Goal: Information Seeking & Learning: Check status

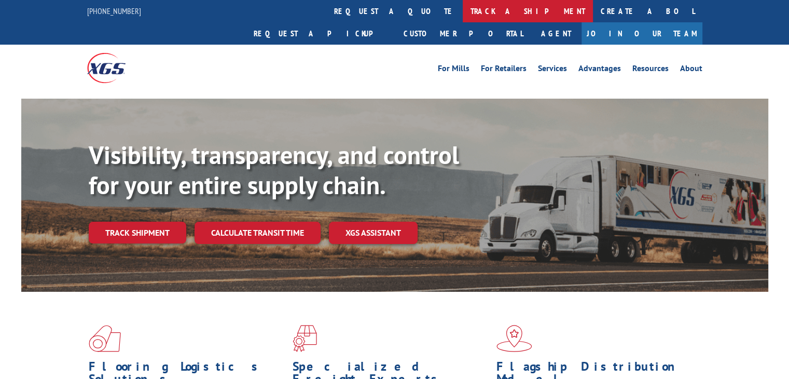
click at [463, 19] on link "track a shipment" at bounding box center [528, 11] width 130 height 22
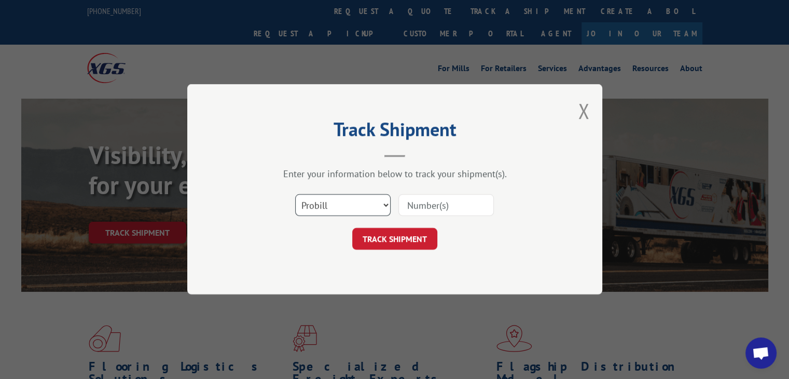
click at [343, 213] on select "Select category... Probill BOL PO" at bounding box center [342, 206] width 95 height 22
select select "bol"
click at [295, 195] on select "Select category... Probill BOL PO" at bounding box center [342, 206] width 95 height 22
click at [430, 198] on input at bounding box center [446, 206] width 95 height 22
paste input "7003969"
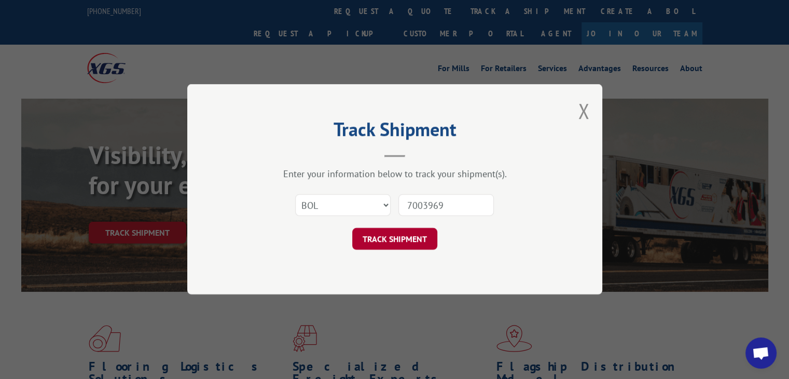
type input "7003969"
click at [411, 245] on button "TRACK SHIPMENT" at bounding box center [394, 239] width 85 height 22
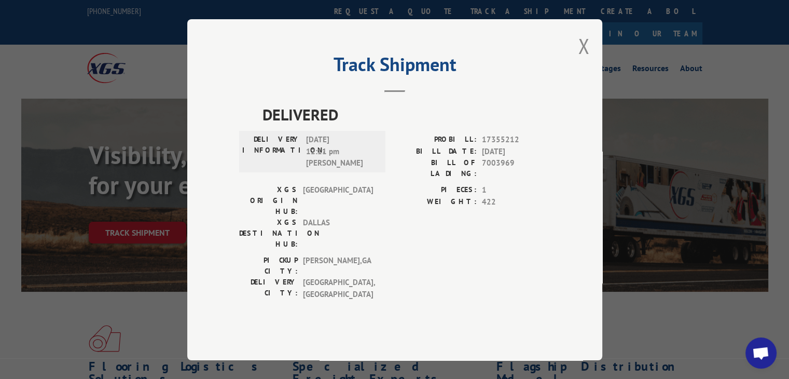
click at [735, 58] on div "Track Shipment DELIVERED DELIVERY INFORMATION: [DATE] 12:11 pm [PERSON_NAME] PR…" at bounding box center [394, 189] width 789 height 379
